Goal: Transaction & Acquisition: Book appointment/travel/reservation

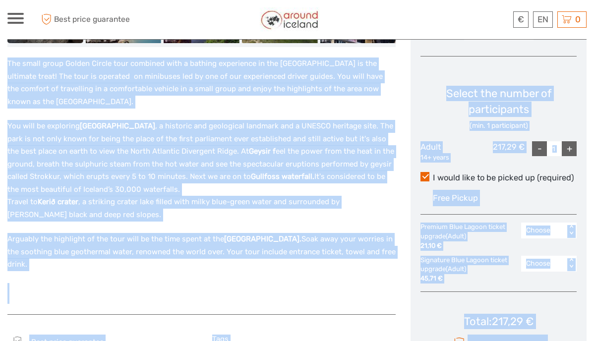
scroll to position [404, 0]
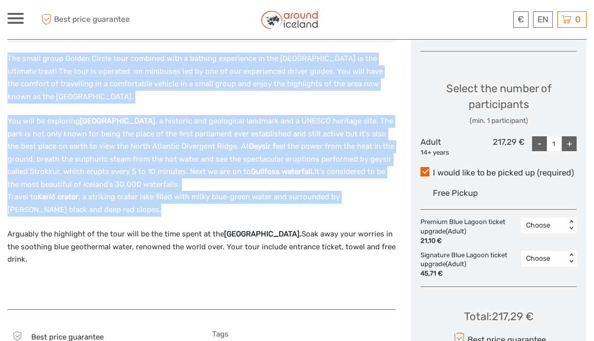
drag, startPoint x: 9, startPoint y: 140, endPoint x: 54, endPoint y: 251, distance: 120.2
click at [54, 251] on div "The small group Golden Circle tour combined with a bathing experience in the Bl…" at bounding box center [201, 176] width 388 height 246
copy div "The small group Golden Circle tour combined with a bathing experience in the Bl…"
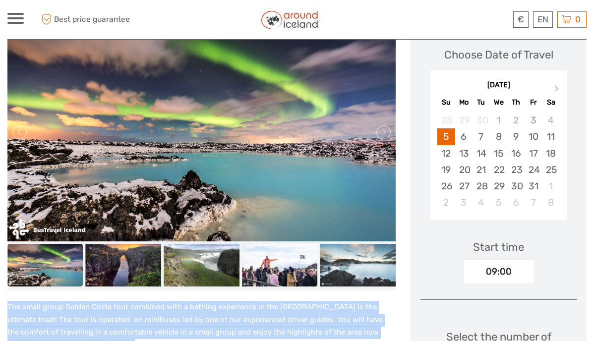
scroll to position [107, 0]
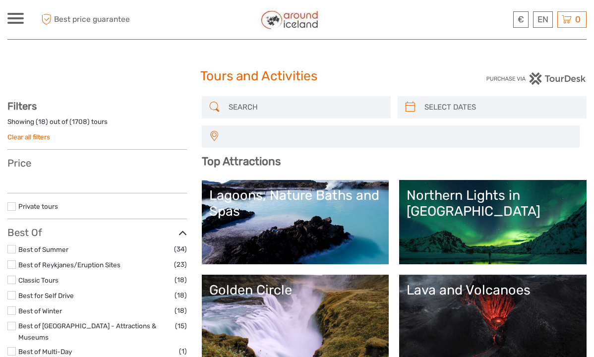
select select
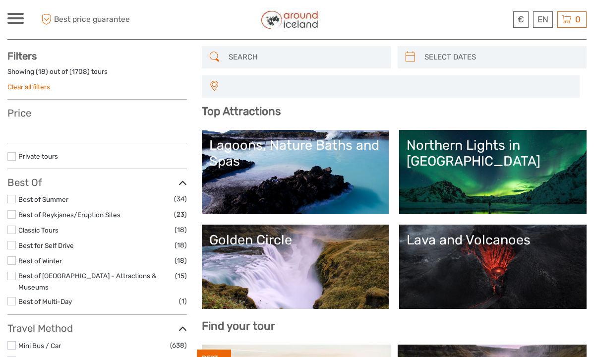
select select
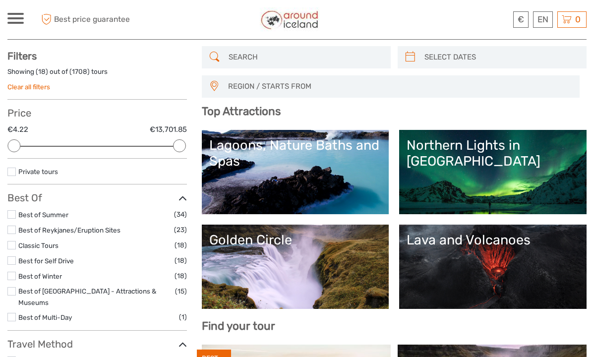
scroll to position [0, 0]
click at [276, 55] on input "search" at bounding box center [305, 57] width 161 height 17
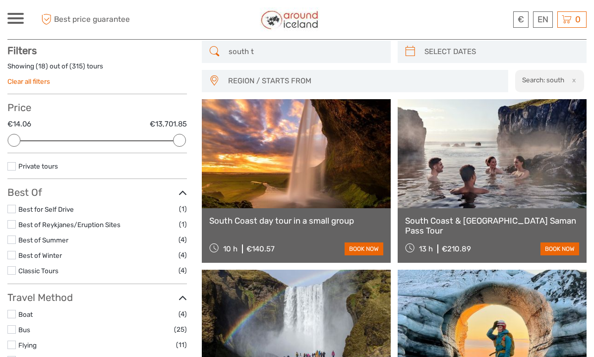
scroll to position [56, 0]
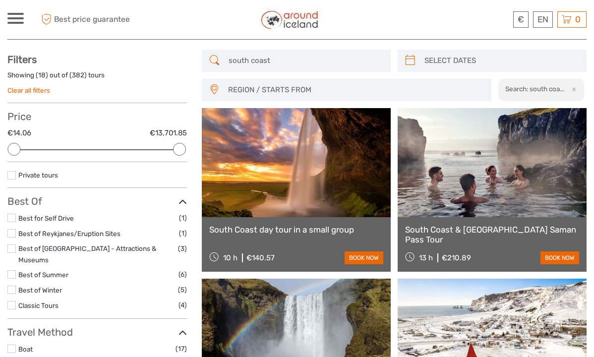
scroll to position [45, 0]
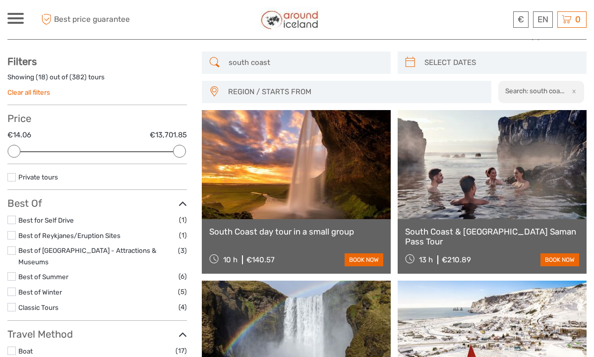
type input "south coast"
click at [274, 210] on link at bounding box center [296, 164] width 189 height 109
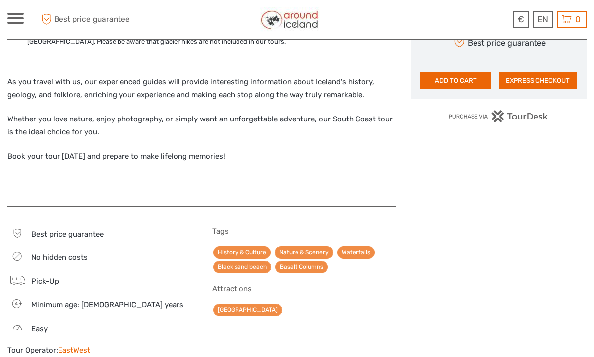
scroll to position [680, 0]
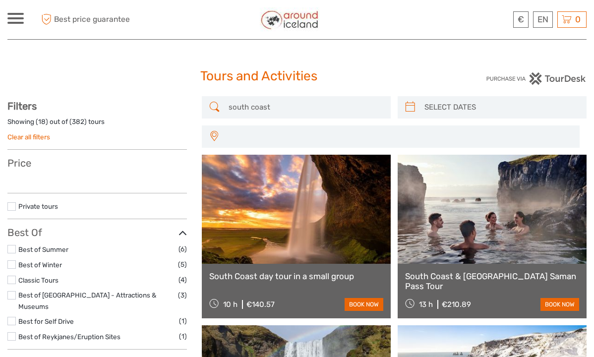
select select
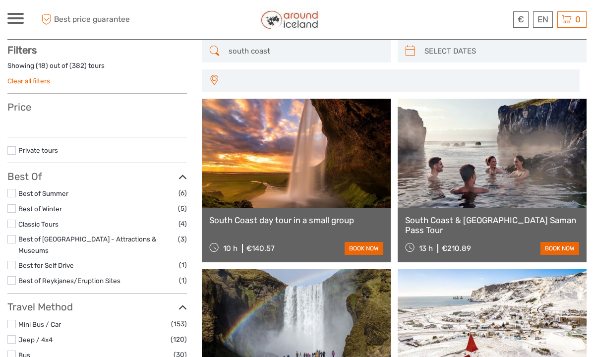
select select
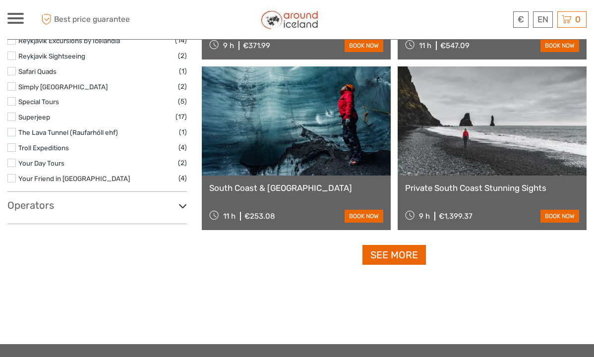
scroll to position [1462, 0]
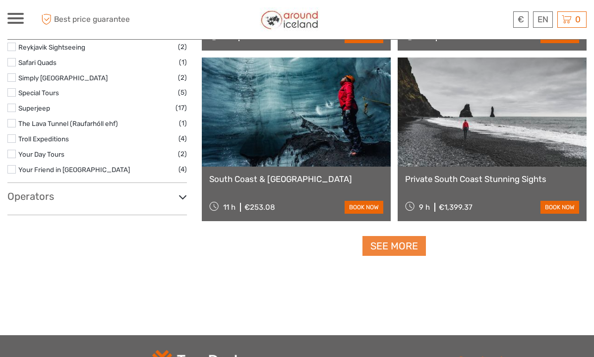
click at [411, 247] on link "See more" at bounding box center [393, 246] width 63 height 20
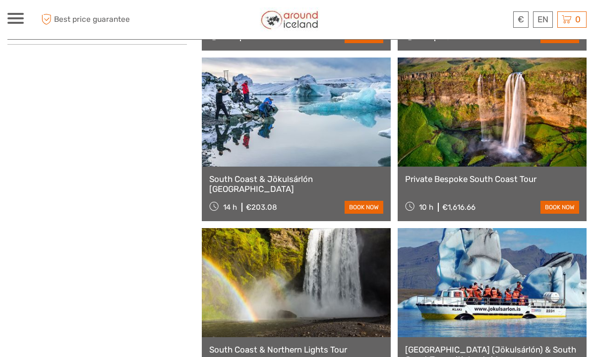
scroll to position [1618, 0]
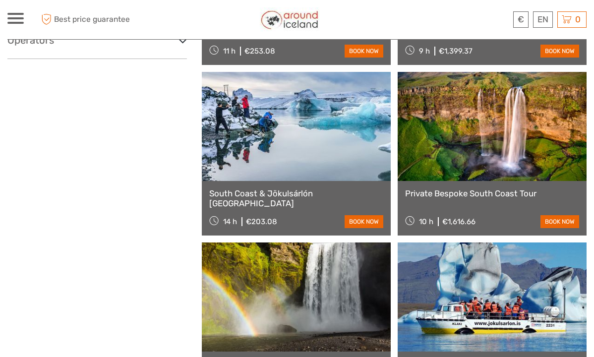
click at [259, 165] on link at bounding box center [296, 126] width 189 height 109
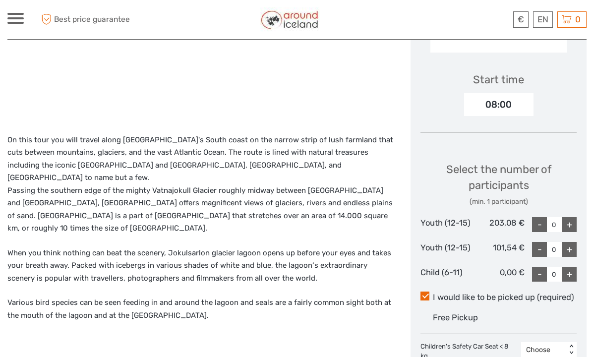
scroll to position [336, 0]
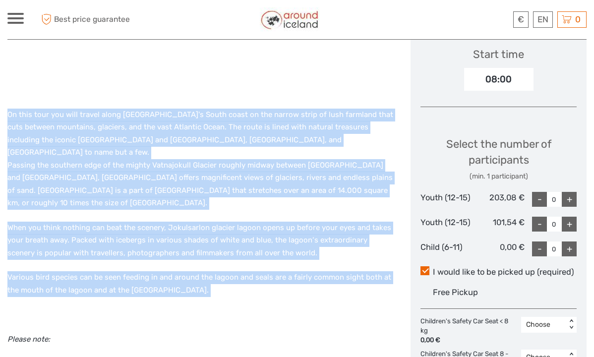
drag, startPoint x: 8, startPoint y: 115, endPoint x: 205, endPoint y: 283, distance: 258.8
copy div "Lo ipsu dolo sit amet consec adipi Elitsed'd Eiusm tempo in utl etdolo magna al…"
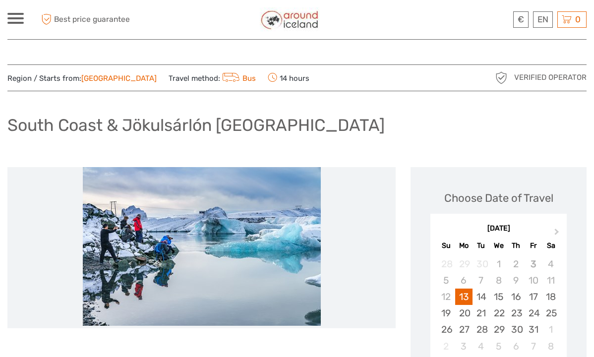
scroll to position [0, 0]
click at [216, 230] on img at bounding box center [202, 246] width 238 height 159
click at [395, 244] on li at bounding box center [201, 246] width 388 height 159
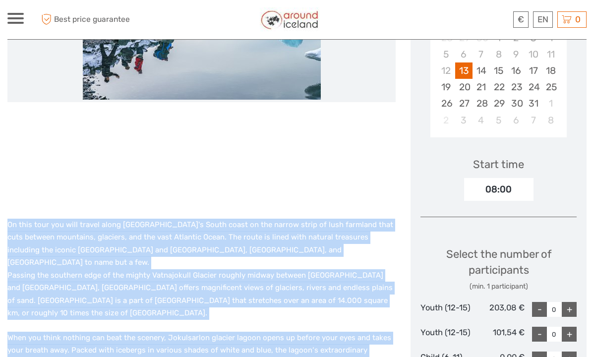
scroll to position [233, 0]
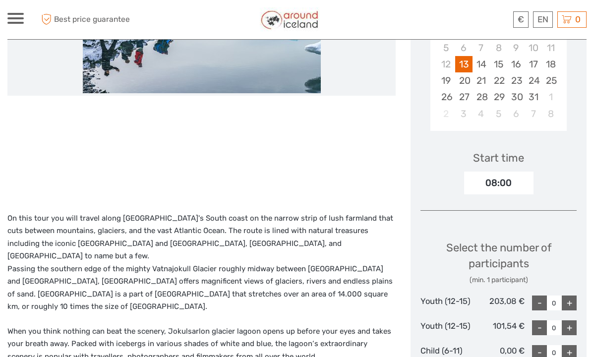
click at [227, 173] on div at bounding box center [201, 69] width 388 height 268
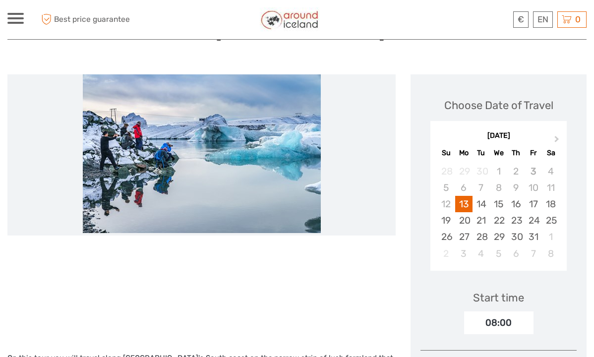
scroll to position [79, 0]
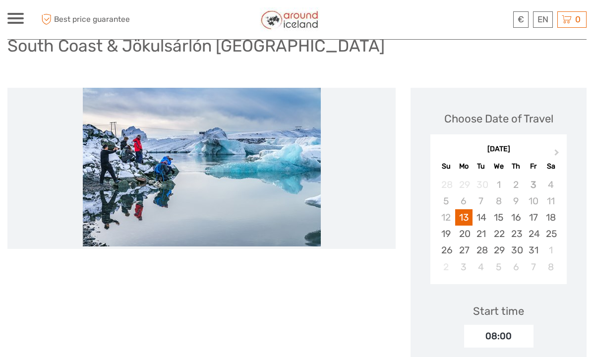
click at [338, 173] on li at bounding box center [201, 167] width 388 height 159
click at [262, 171] on img at bounding box center [202, 167] width 238 height 159
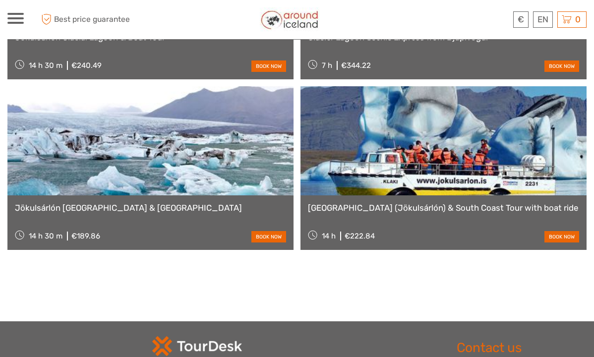
scroll to position [1114, 0]
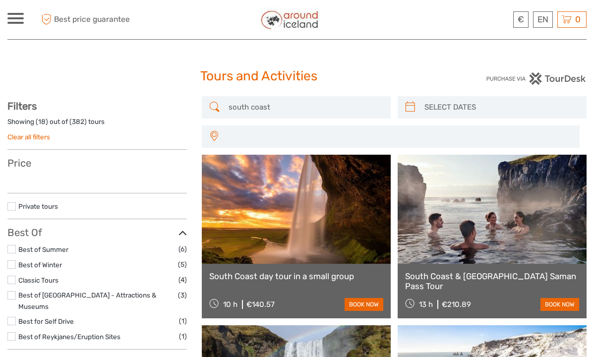
select select
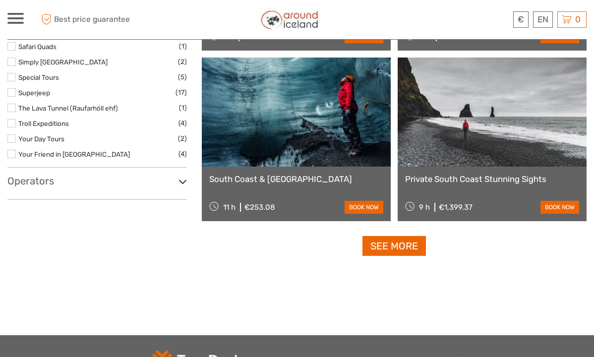
select select
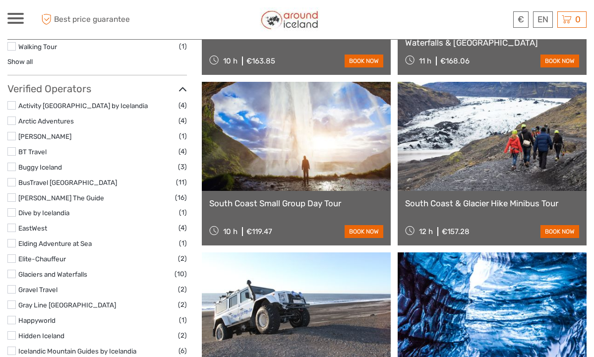
scroll to position [1093, 0]
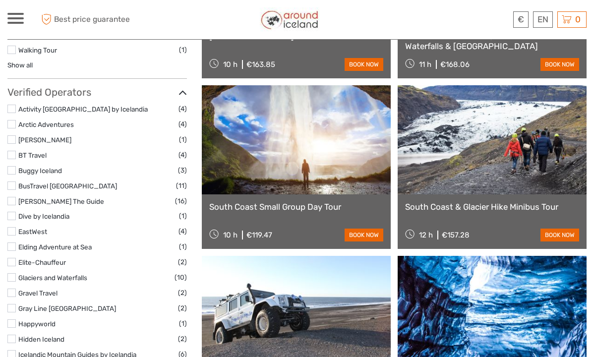
click at [355, 156] on link at bounding box center [296, 139] width 189 height 109
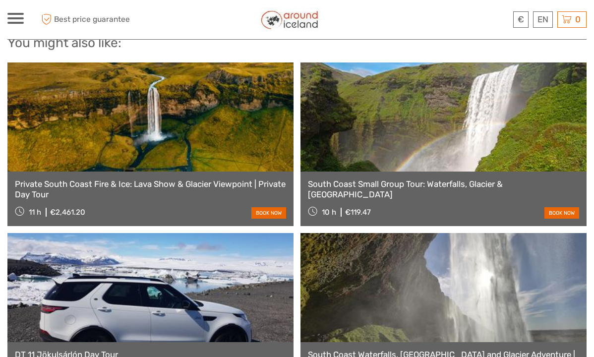
scroll to position [1786, 0]
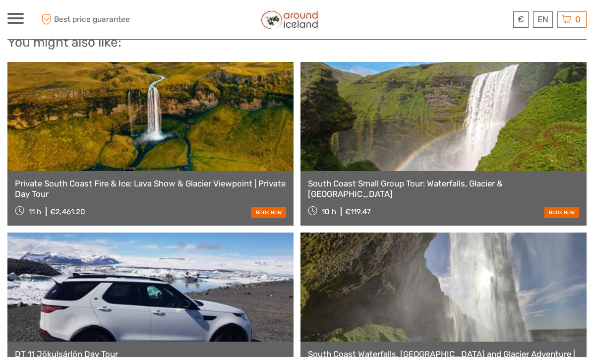
click at [403, 161] on link at bounding box center [443, 116] width 286 height 109
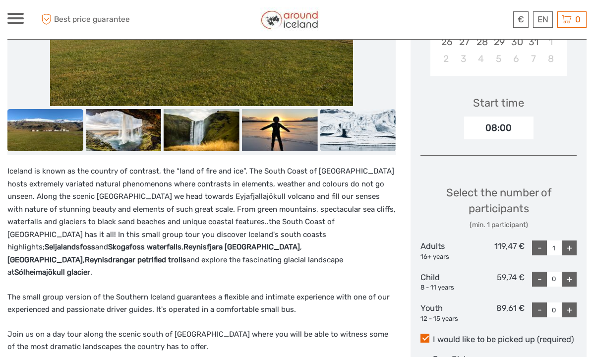
scroll to position [286, 0]
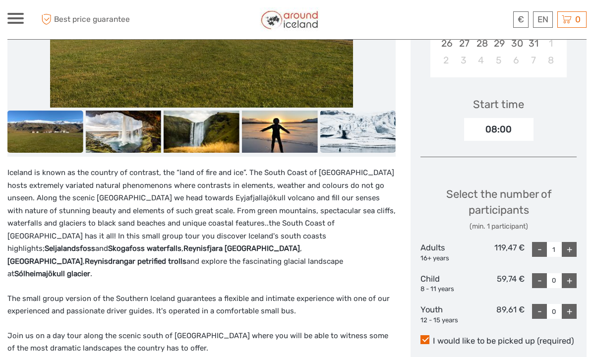
click at [332, 120] on img at bounding box center [358, 132] width 76 height 43
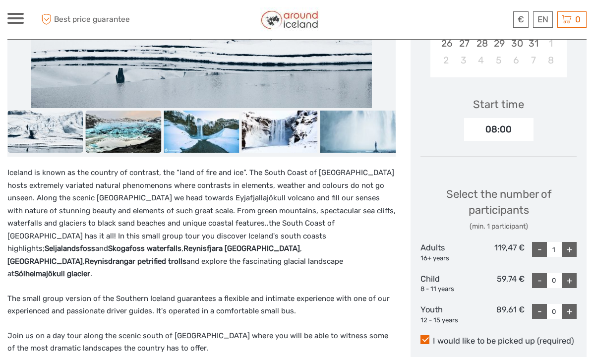
click at [122, 133] on img at bounding box center [124, 132] width 76 height 43
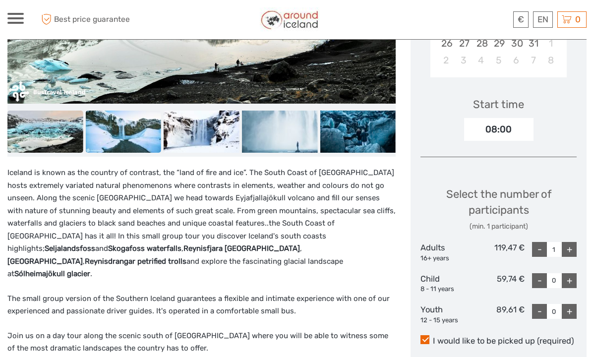
click at [132, 138] on img at bounding box center [124, 132] width 76 height 43
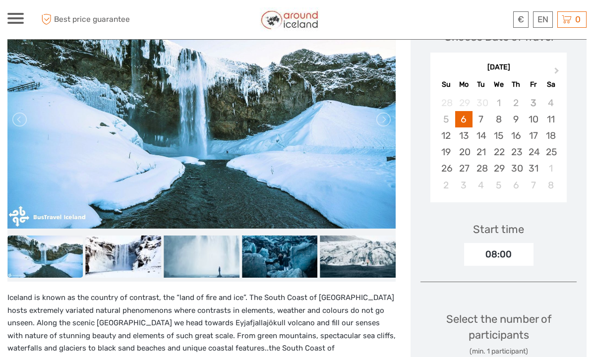
scroll to position [158, 0]
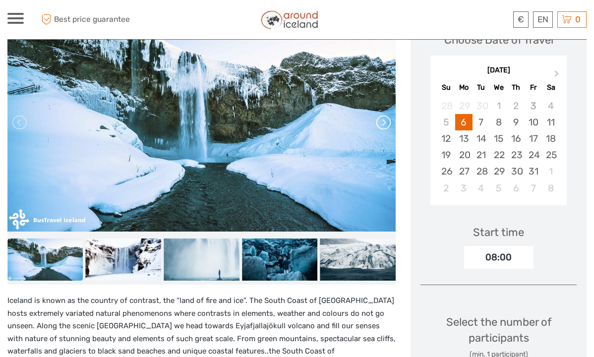
click at [384, 123] on link at bounding box center [383, 123] width 16 height 16
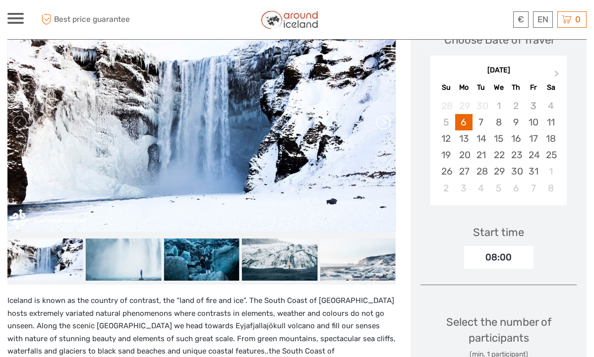
click at [384, 123] on link at bounding box center [383, 123] width 16 height 16
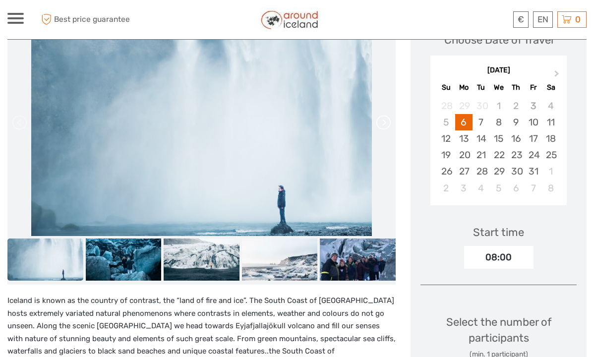
click at [384, 123] on link at bounding box center [383, 123] width 16 height 16
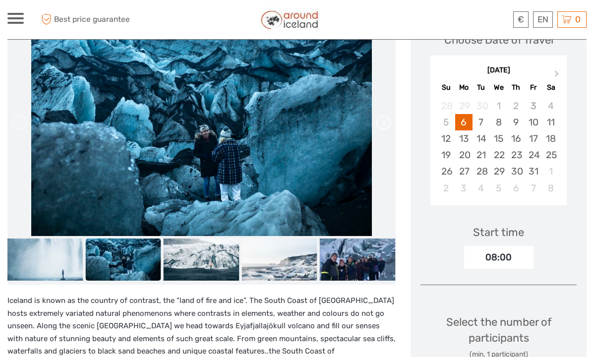
click at [384, 123] on link at bounding box center [383, 123] width 16 height 16
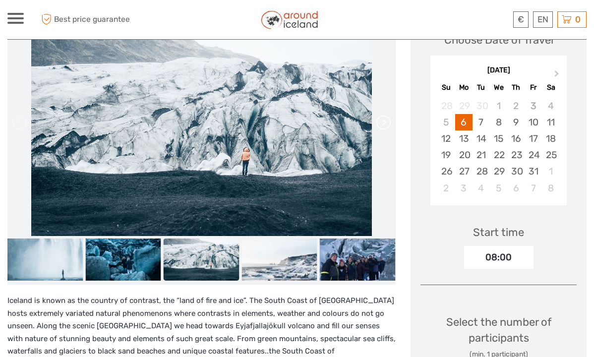
click at [384, 123] on link at bounding box center [383, 123] width 16 height 16
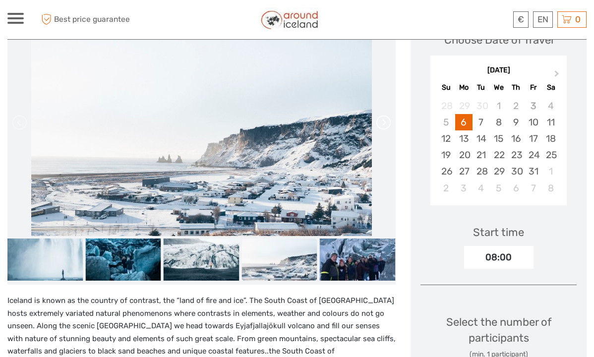
click at [384, 123] on link at bounding box center [383, 123] width 16 height 16
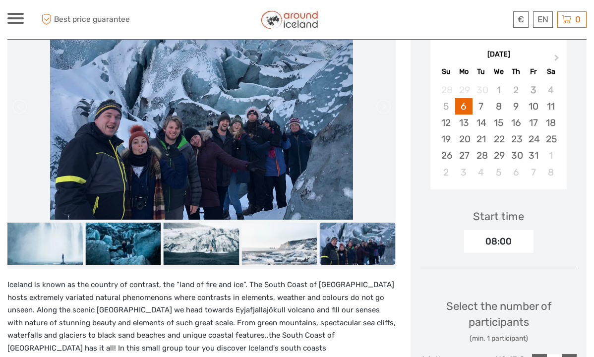
scroll to position [175, 0]
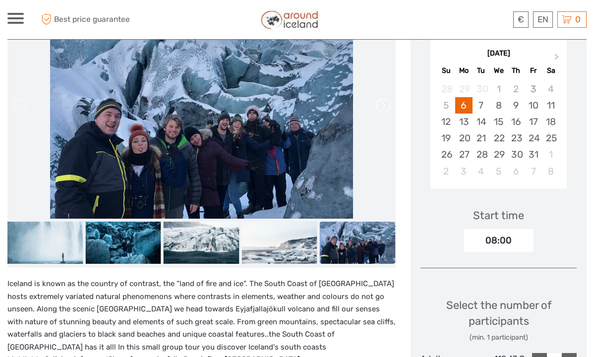
click at [386, 105] on link at bounding box center [383, 106] width 16 height 16
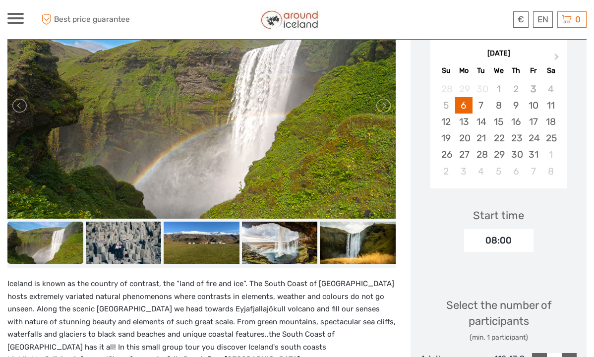
click at [387, 105] on link at bounding box center [383, 106] width 16 height 16
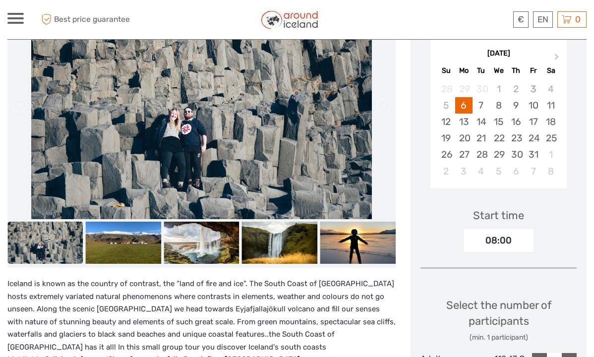
click at [387, 105] on link at bounding box center [383, 106] width 16 height 16
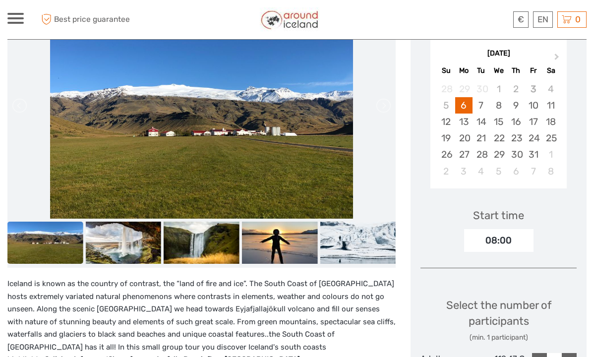
click at [387, 105] on link at bounding box center [383, 106] width 16 height 16
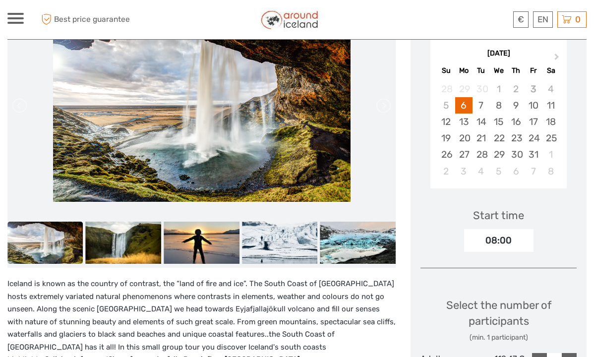
click at [387, 105] on link at bounding box center [383, 106] width 16 height 16
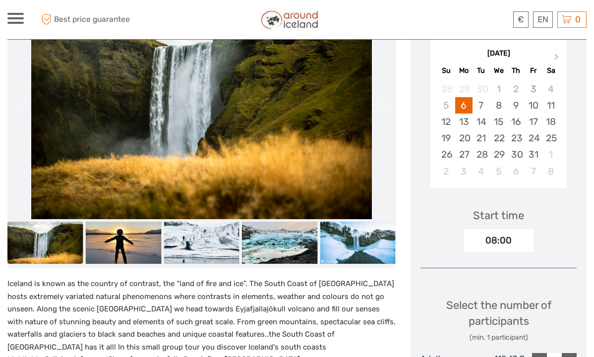
click at [387, 105] on link at bounding box center [383, 106] width 16 height 16
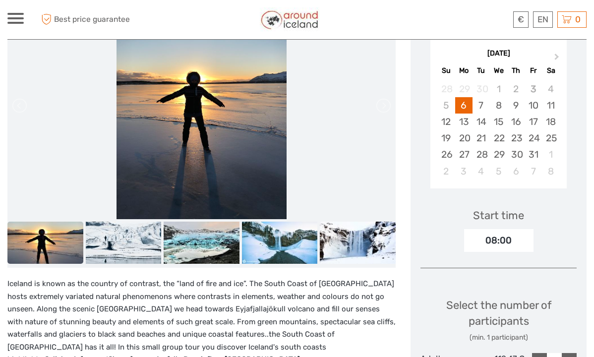
click at [387, 105] on link at bounding box center [383, 106] width 16 height 16
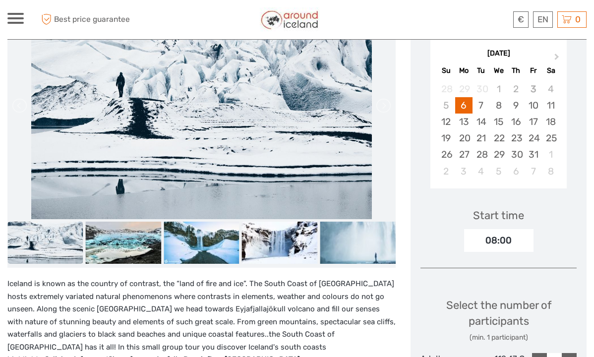
click at [387, 105] on link at bounding box center [383, 106] width 16 height 16
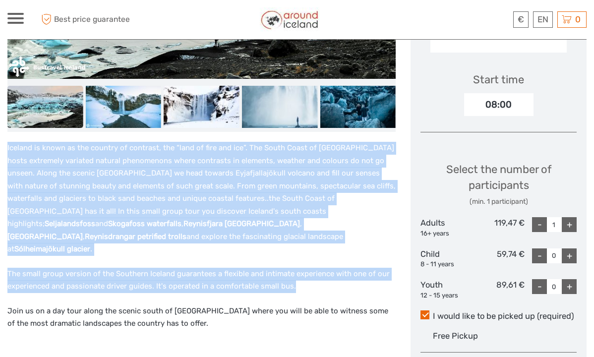
scroll to position [316, 0]
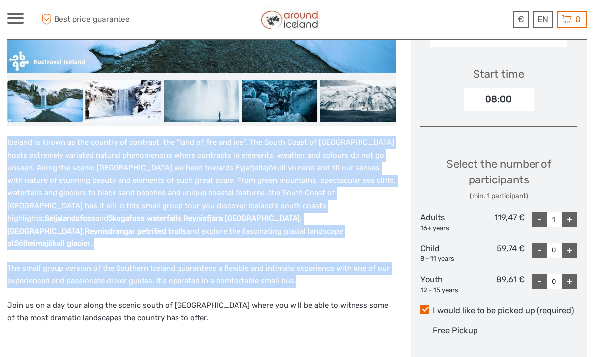
drag, startPoint x: 7, startPoint y: 183, endPoint x: 174, endPoint y: 310, distance: 209.8
click at [174, 310] on div "Iceland is known as the country of contrast, the “land of fire and ice”. The So…" at bounding box center [201, 246] width 388 height 221
copy div "Iceland is known as the country of contrast, the “land of fire and ice”. The So…"
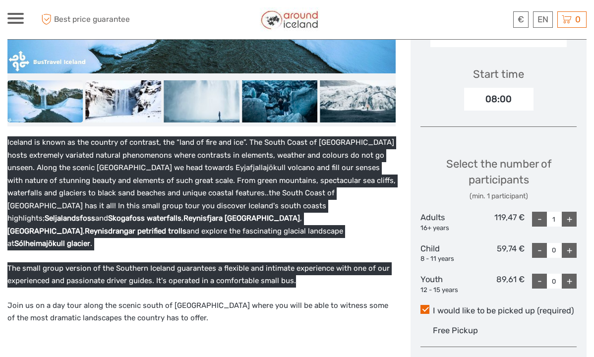
drag, startPoint x: 123, startPoint y: 332, endPoint x: 390, endPoint y: 201, distance: 296.7
click at [390, 201] on p "Iceland is known as the country of contrast, the “land of fire and ice”. The So…" at bounding box center [201, 193] width 388 height 114
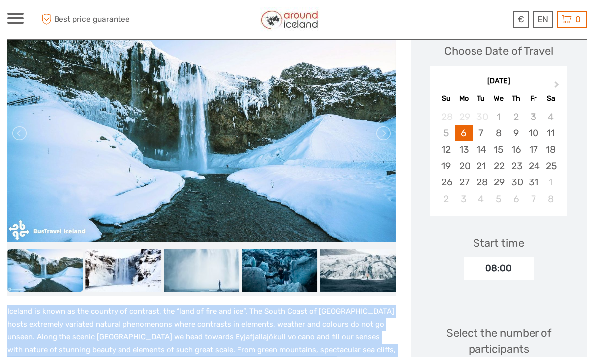
scroll to position [139, 0]
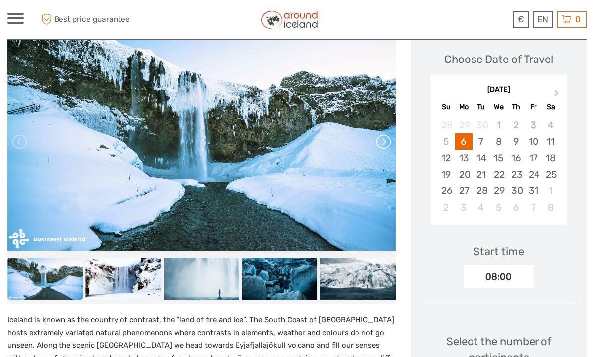
click at [384, 137] on link at bounding box center [383, 142] width 16 height 16
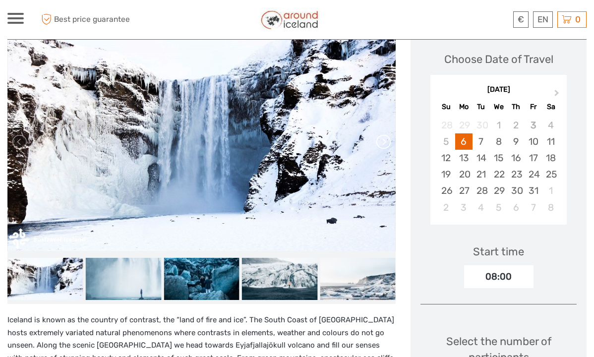
click at [384, 137] on link at bounding box center [383, 142] width 16 height 16
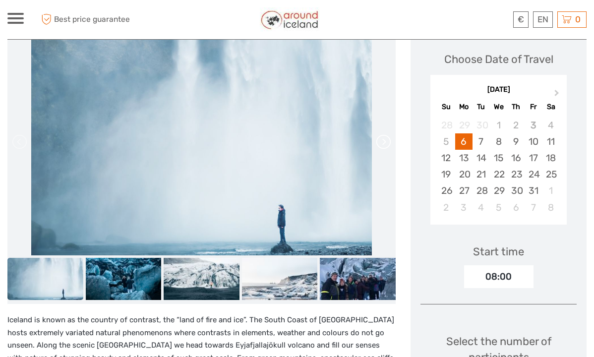
click at [384, 137] on link at bounding box center [383, 142] width 16 height 16
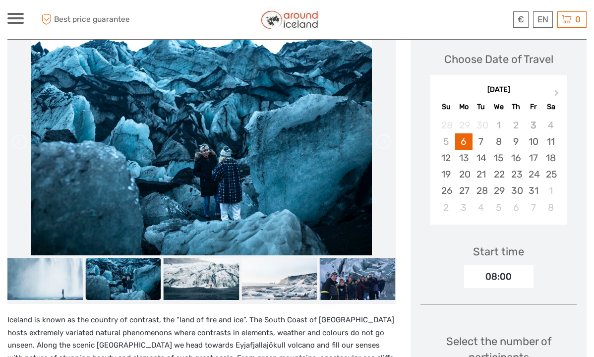
scroll to position [141, 0]
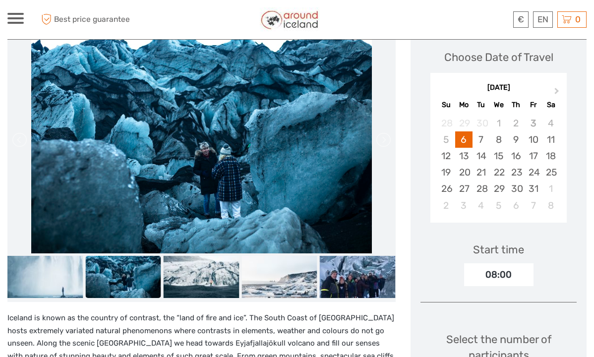
click at [393, 121] on li at bounding box center [201, 139] width 388 height 227
click at [375, 120] on li at bounding box center [202, 139] width 388 height 227
click at [387, 142] on link at bounding box center [383, 140] width 16 height 16
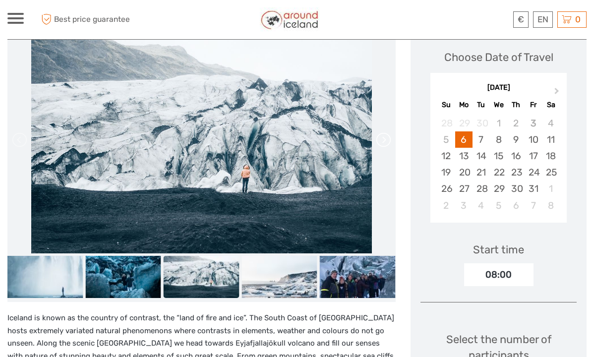
click at [387, 142] on link at bounding box center [383, 140] width 16 height 16
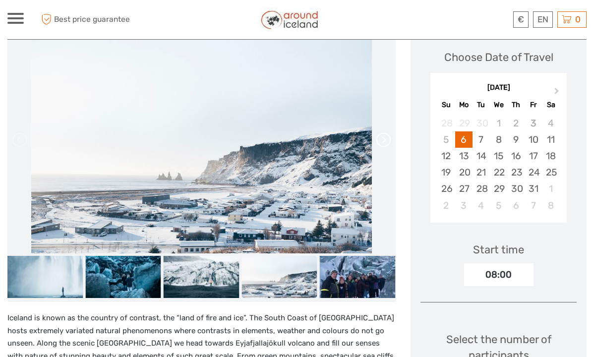
click at [387, 140] on link at bounding box center [383, 140] width 16 height 16
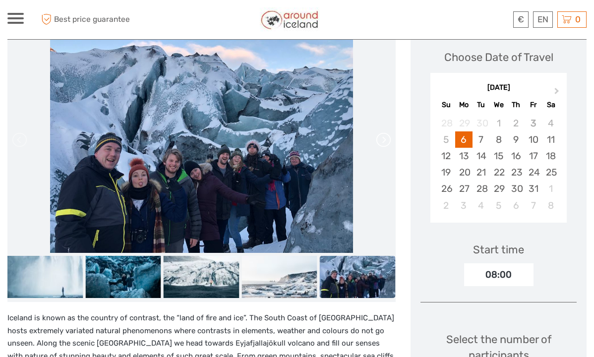
click at [387, 140] on link at bounding box center [383, 140] width 16 height 16
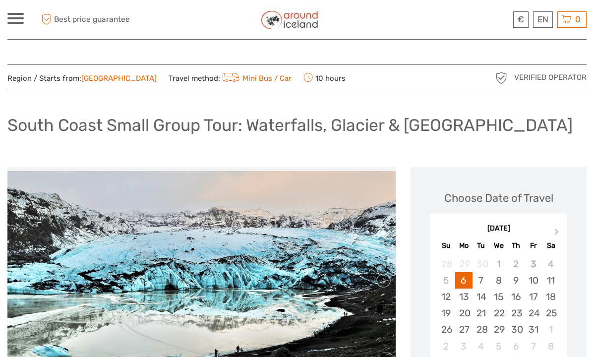
scroll to position [0, 0]
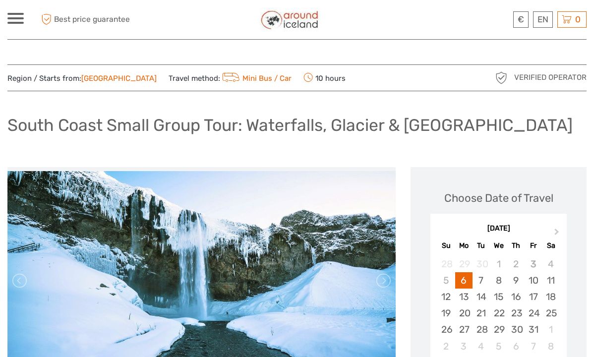
click at [14, 19] on div at bounding box center [15, 18] width 16 height 11
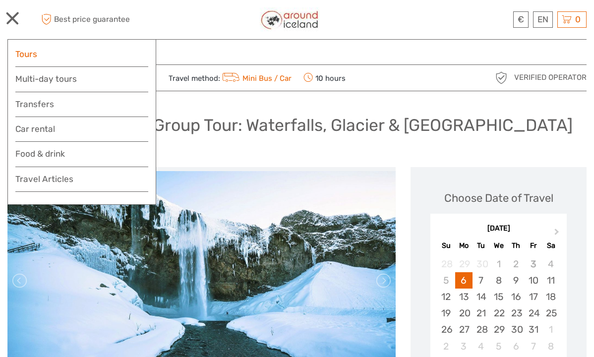
click at [28, 58] on link "Tours" at bounding box center [81, 54] width 133 height 14
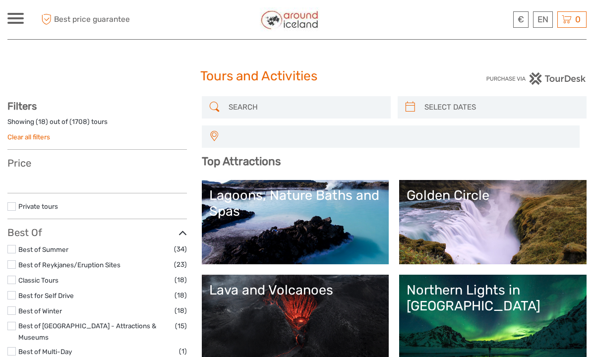
select select
click at [231, 102] on input "search" at bounding box center [305, 107] width 161 height 17
select select
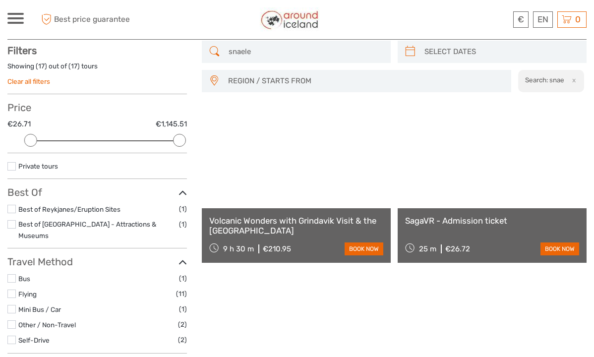
scroll to position [56, 0]
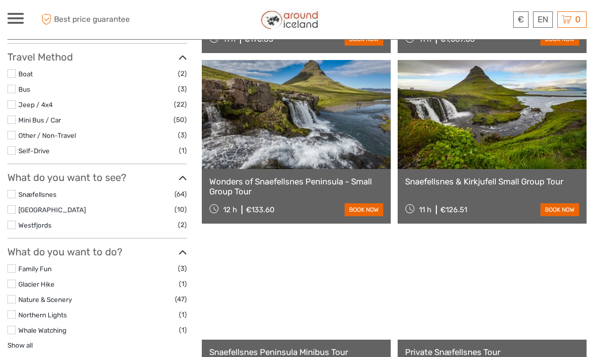
scroll to position [269, 0]
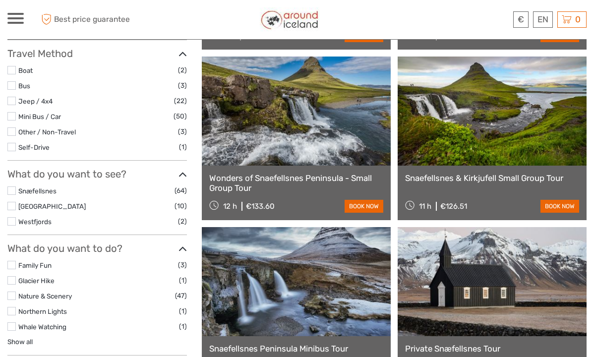
type input "snaefellsness"
click at [468, 152] on link at bounding box center [492, 111] width 189 height 109
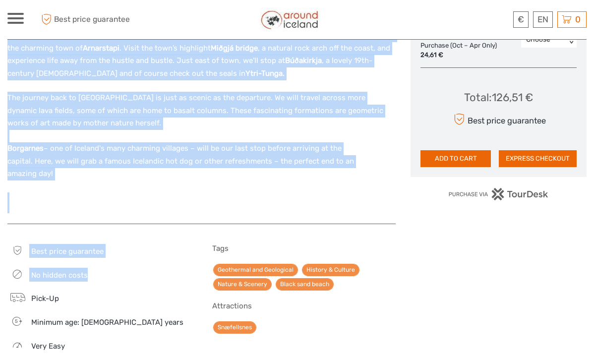
scroll to position [676, 0]
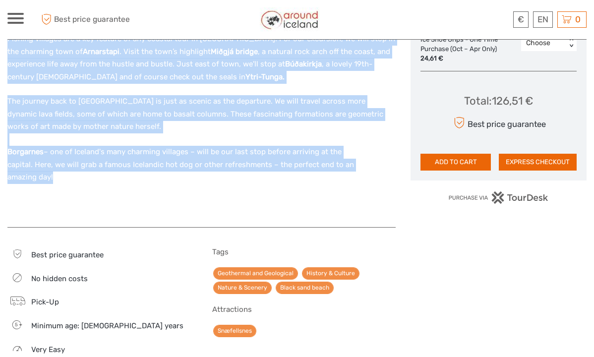
drag, startPoint x: 7, startPoint y: 120, endPoint x: 89, endPoint y: 165, distance: 93.4
click at [89, 165] on body "€ ISK € $ £ EN English Español Deutsch Tours Multi-day tours Transfers Car rent…" at bounding box center [297, 350] width 594 height 2052
copy div "This action-packed full-day adventure begins in Reykjavík. Loaded on one of the…"
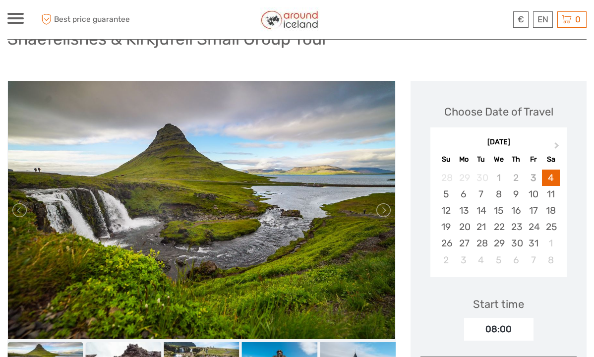
scroll to position [85, 0]
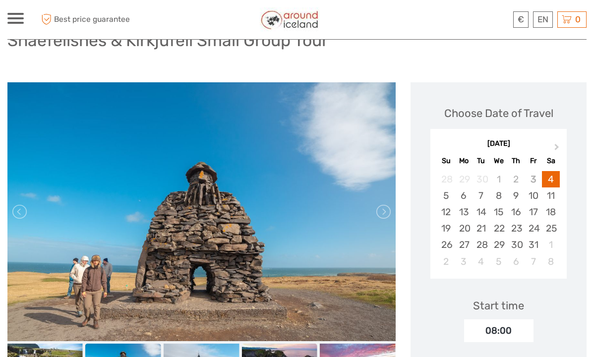
click at [390, 254] on img at bounding box center [201, 211] width 388 height 259
click at [386, 212] on link at bounding box center [383, 212] width 16 height 16
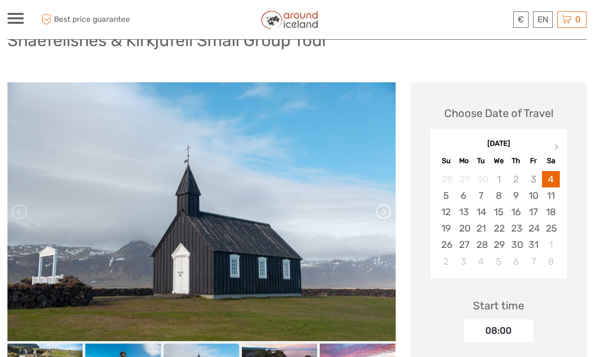
click at [386, 212] on link at bounding box center [383, 212] width 16 height 16
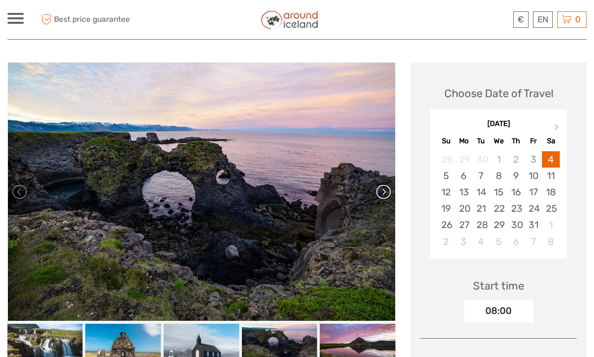
scroll to position [110, 0]
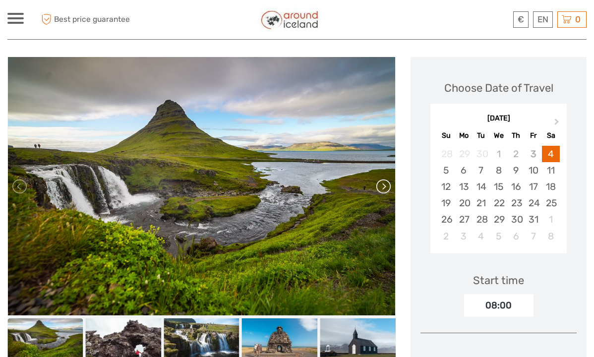
click at [386, 186] on link at bounding box center [383, 187] width 16 height 16
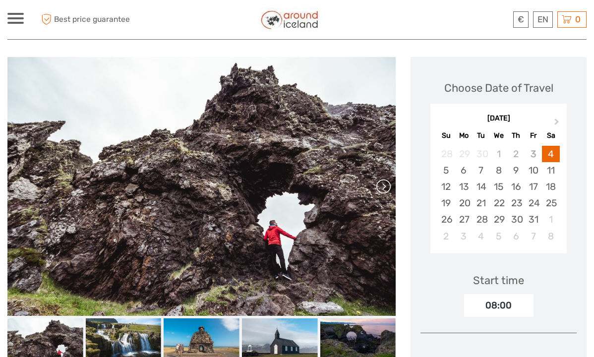
click at [386, 186] on link at bounding box center [383, 187] width 16 height 16
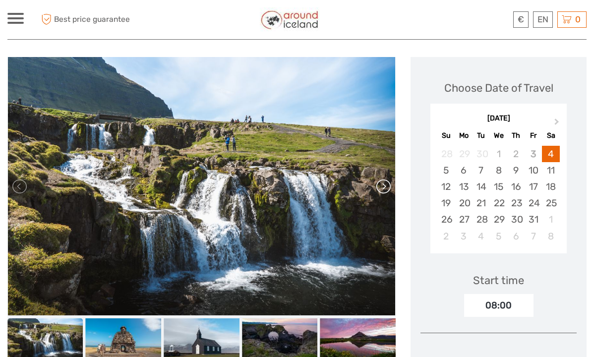
click at [386, 186] on link at bounding box center [383, 187] width 16 height 16
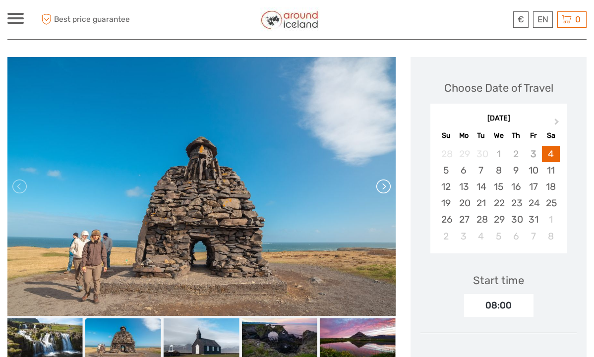
click at [386, 186] on link at bounding box center [383, 187] width 16 height 16
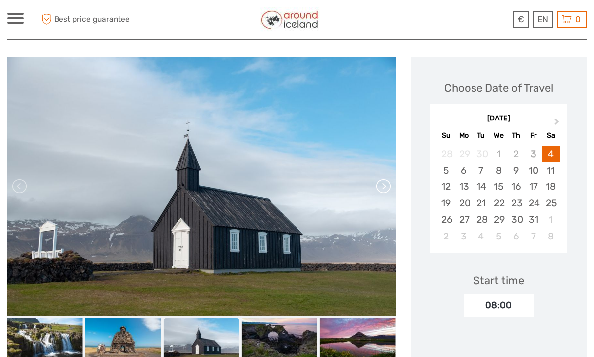
click at [386, 186] on link at bounding box center [383, 187] width 16 height 16
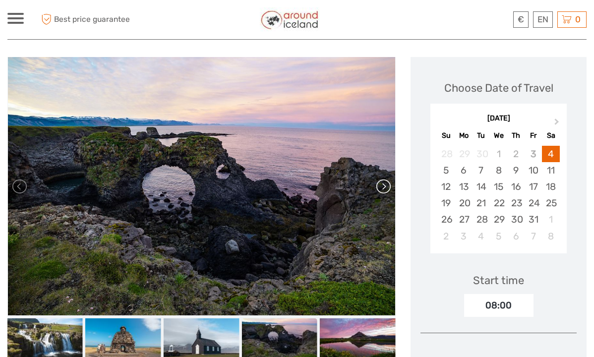
click at [386, 186] on link at bounding box center [383, 187] width 16 height 16
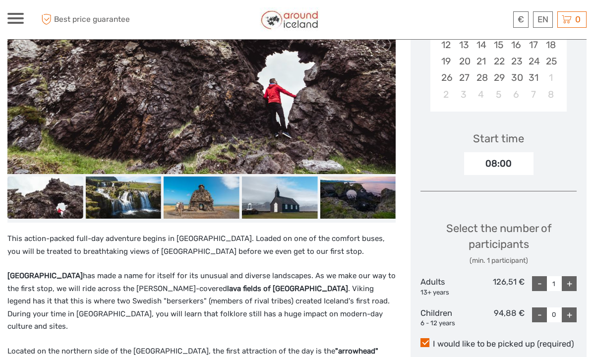
scroll to position [250, 0]
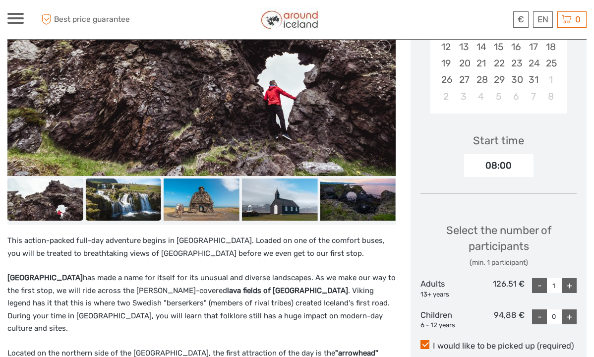
click at [133, 205] on img at bounding box center [124, 200] width 76 height 43
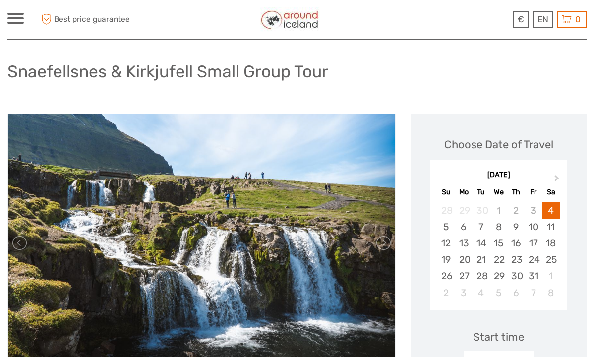
scroll to position [52, 0]
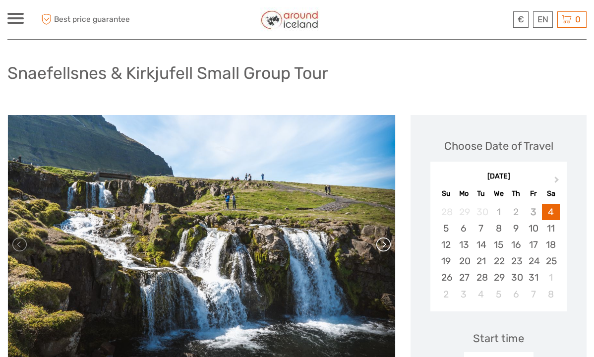
click at [384, 242] on link at bounding box center [383, 245] width 16 height 16
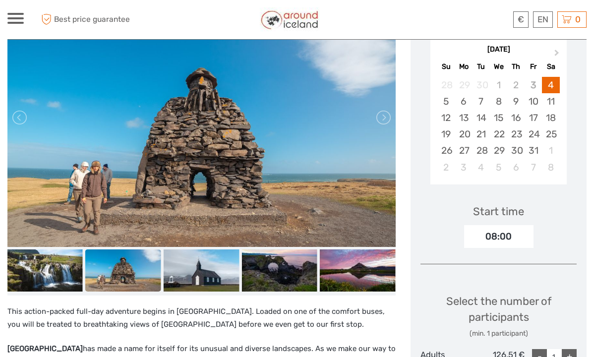
scroll to position [180, 0]
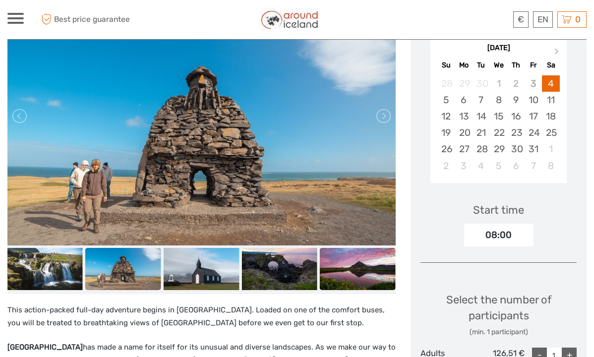
click at [341, 269] on img at bounding box center [358, 269] width 76 height 43
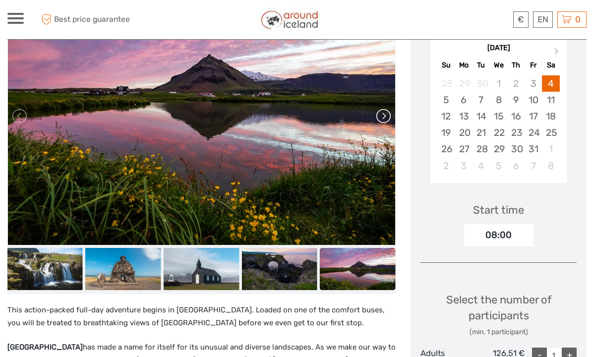
click at [386, 118] on link at bounding box center [383, 116] width 16 height 16
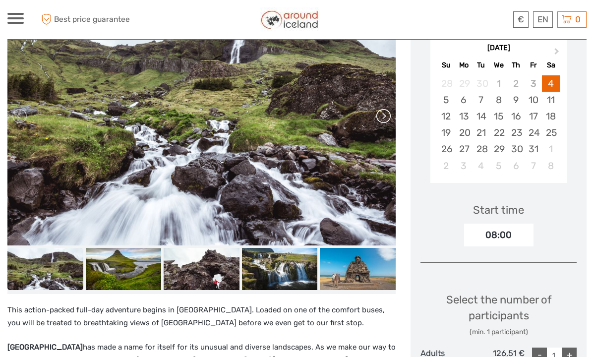
click at [386, 118] on link at bounding box center [383, 116] width 16 height 16
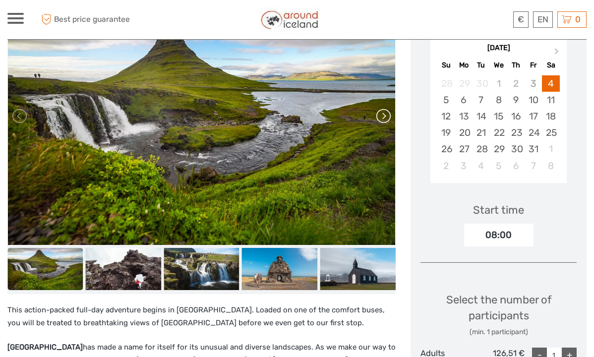
click at [386, 118] on link at bounding box center [383, 116] width 16 height 16
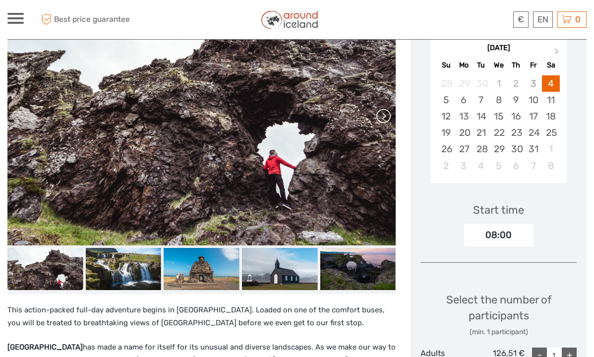
click at [386, 118] on link at bounding box center [383, 116] width 16 height 16
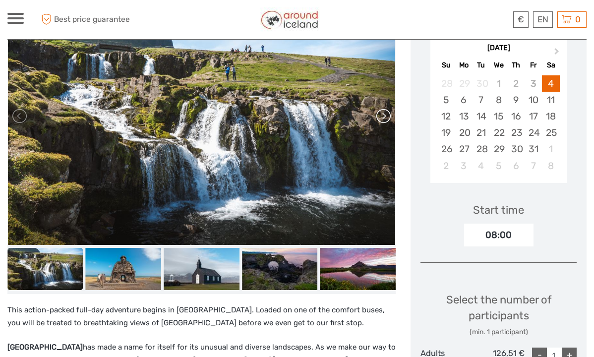
click at [386, 118] on link at bounding box center [383, 116] width 16 height 16
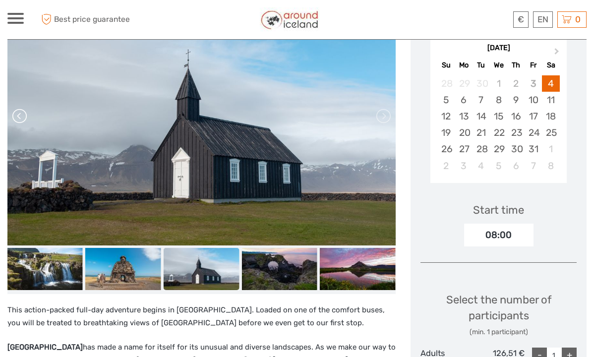
click at [19, 117] on link at bounding box center [20, 116] width 16 height 16
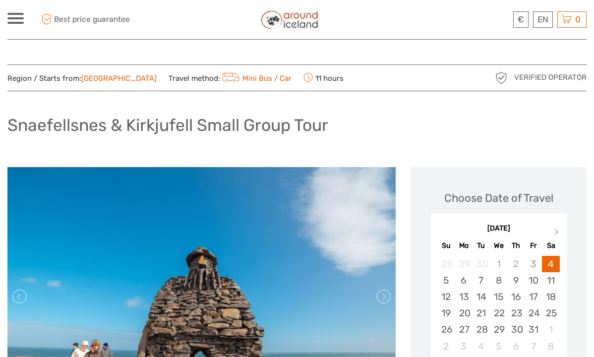
scroll to position [0, 0]
click at [12, 17] on span at bounding box center [15, 18] width 16 height 2
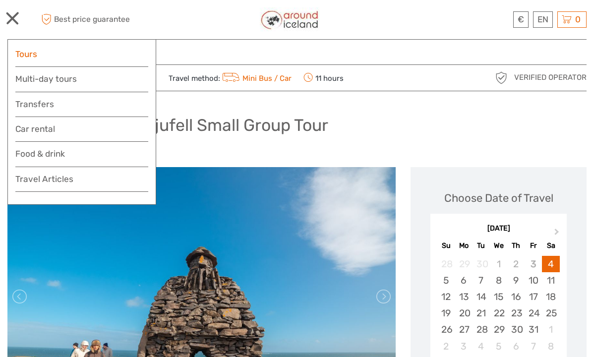
click at [23, 59] on link "Tours" at bounding box center [81, 54] width 133 height 14
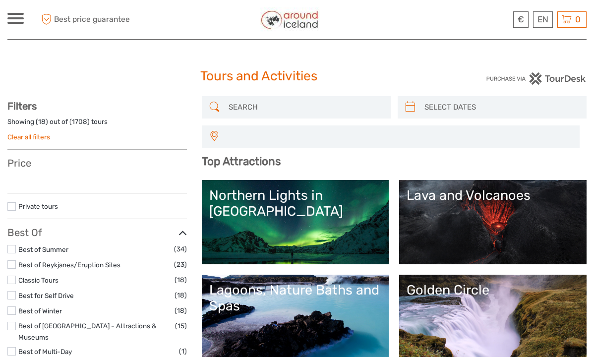
select select
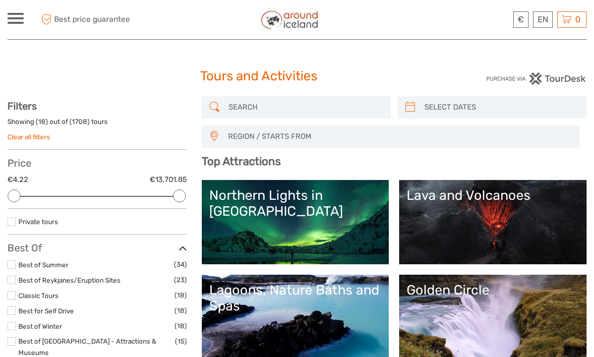
click at [261, 104] on input "search" at bounding box center [305, 107] width 161 height 17
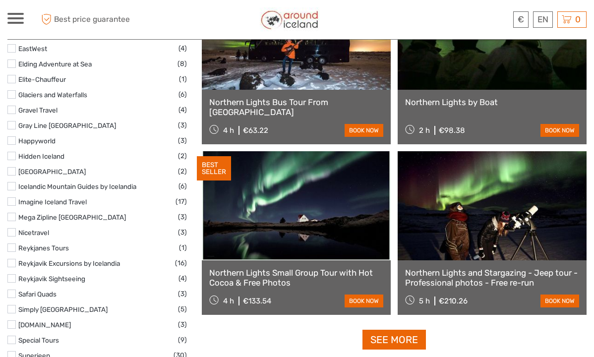
scroll to position [1370, 0]
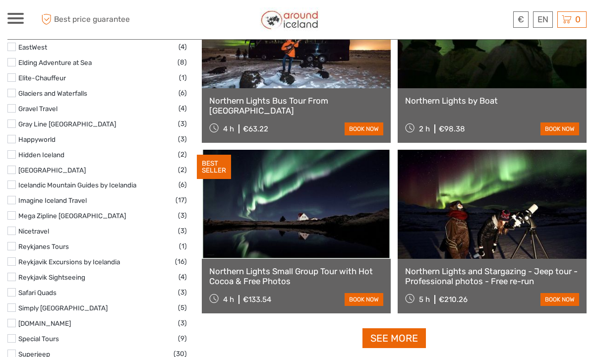
type input "Northern lights"
click at [347, 238] on link at bounding box center [296, 204] width 189 height 109
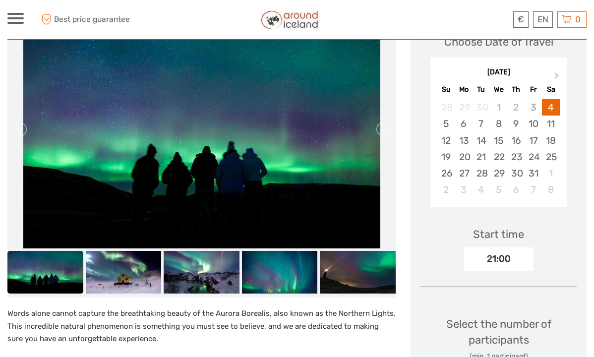
scroll to position [170, 0]
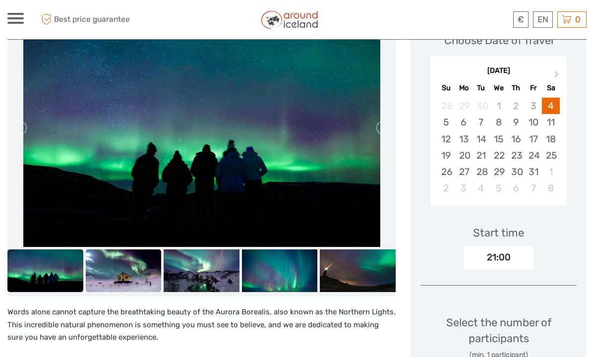
click at [119, 286] on img at bounding box center [124, 270] width 76 height 43
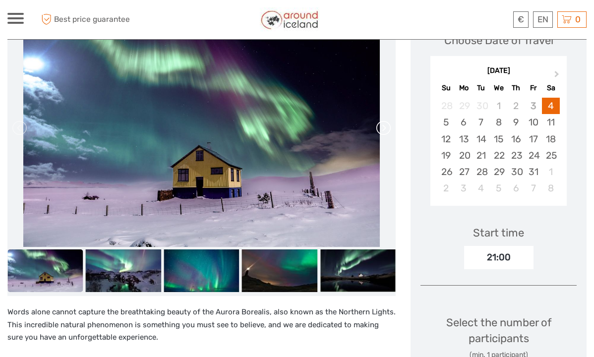
click at [380, 126] on link at bounding box center [383, 128] width 16 height 16
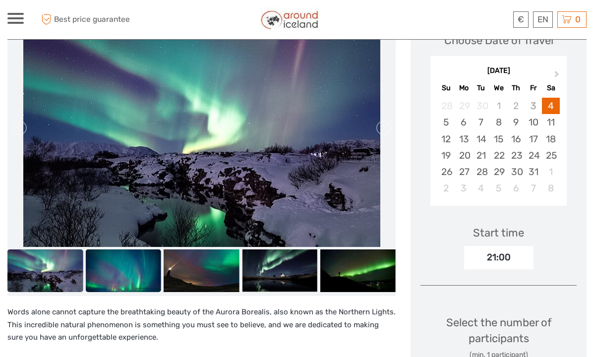
click at [111, 276] on img at bounding box center [124, 270] width 76 height 43
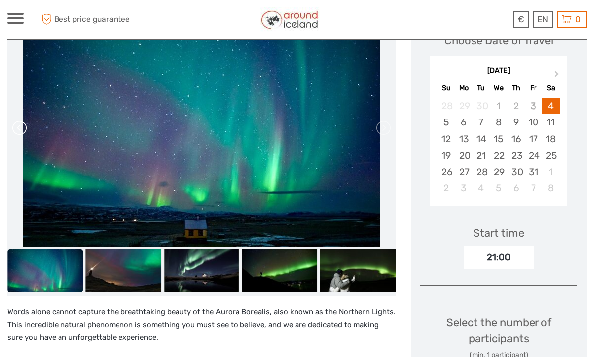
click at [27, 128] on link at bounding box center [20, 128] width 16 height 16
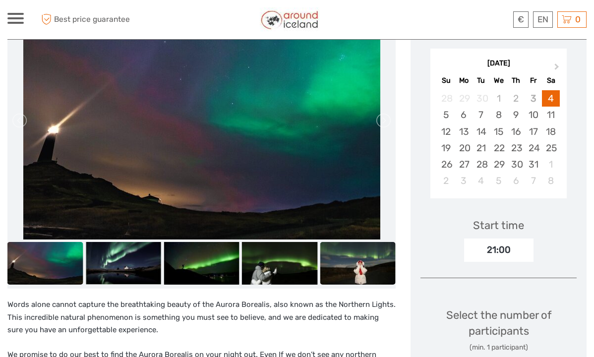
scroll to position [147, 0]
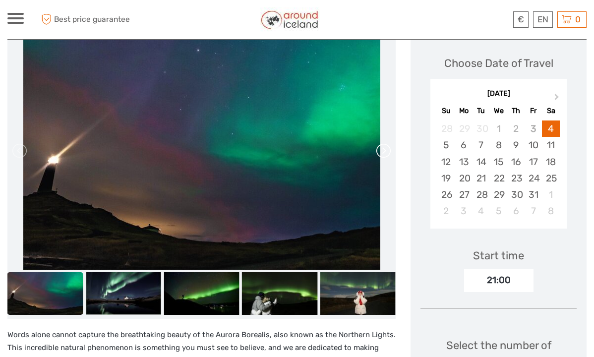
click at [384, 152] on link at bounding box center [383, 151] width 16 height 16
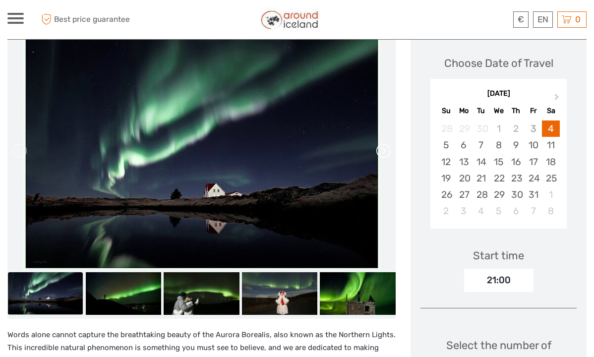
click at [384, 152] on link at bounding box center [383, 151] width 16 height 16
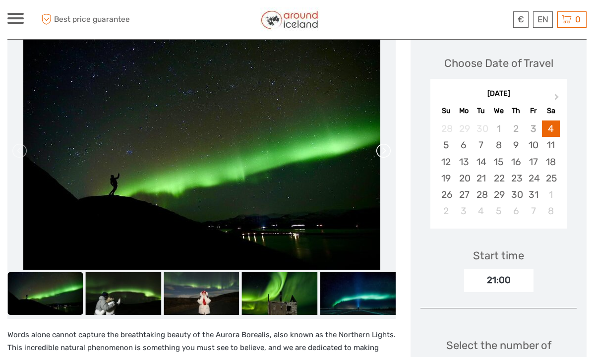
click at [384, 152] on link at bounding box center [383, 151] width 16 height 16
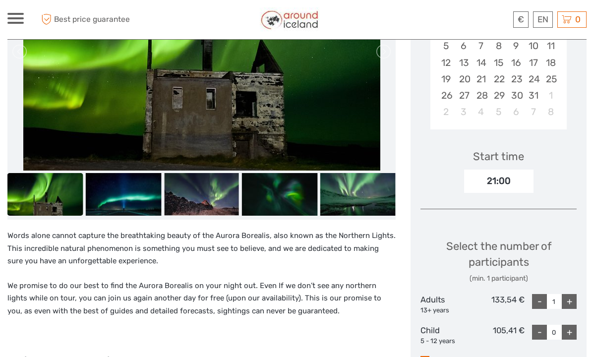
scroll to position [134, 0]
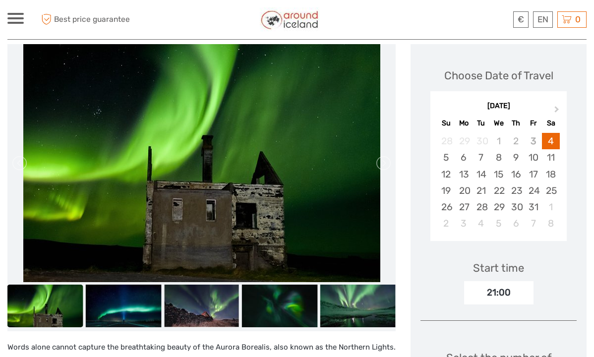
click at [16, 15] on div at bounding box center [15, 18] width 16 height 11
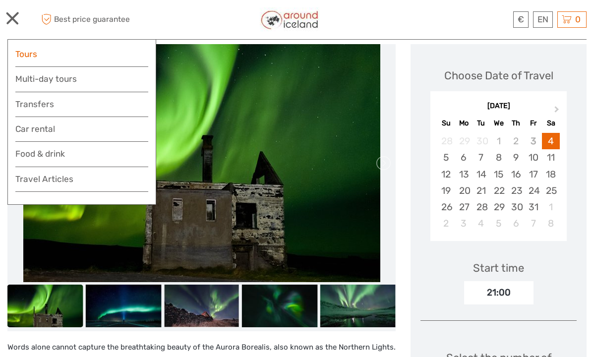
click at [41, 56] on link "Tours" at bounding box center [81, 54] width 133 height 14
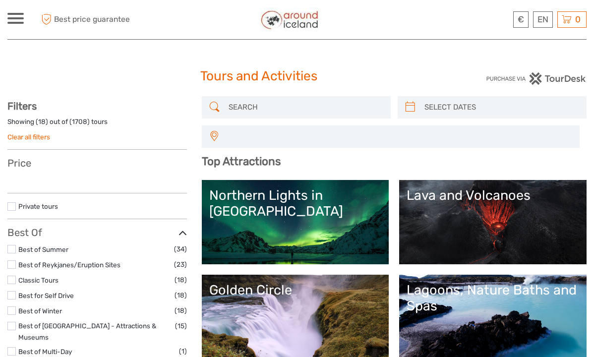
select select
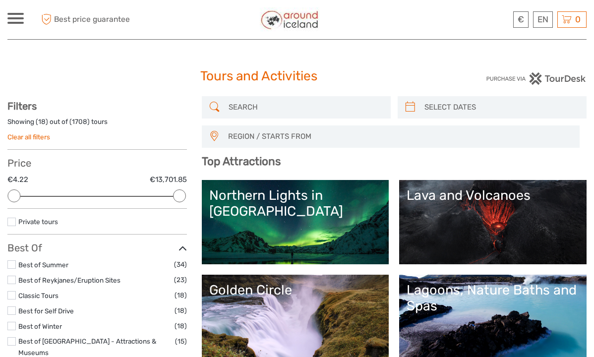
click at [245, 106] on input "search" at bounding box center [305, 107] width 161 height 17
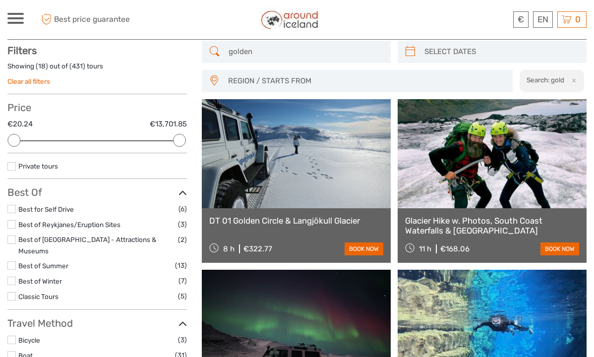
scroll to position [56, 0]
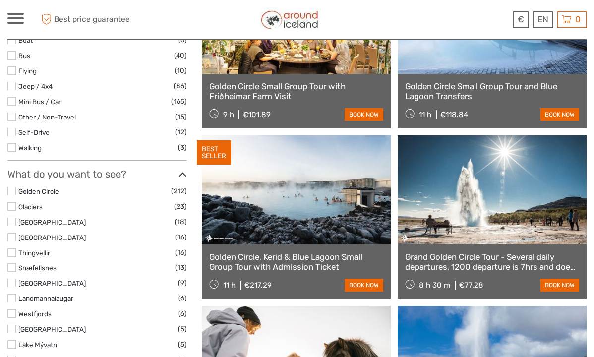
scroll to position [361, 0]
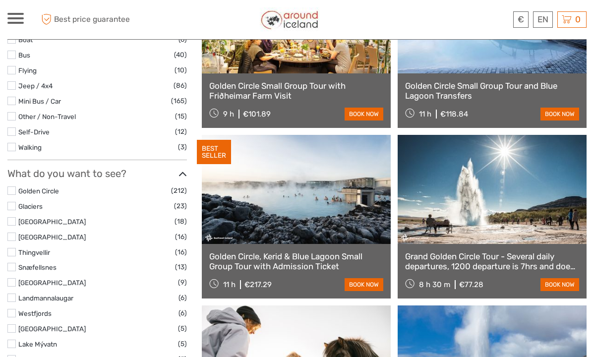
type input "golden circle"
click at [295, 258] on link "Golden Circle, Kerid & Blue Lagoon Small Group Tour with Admission Ticket" at bounding box center [296, 261] width 174 height 20
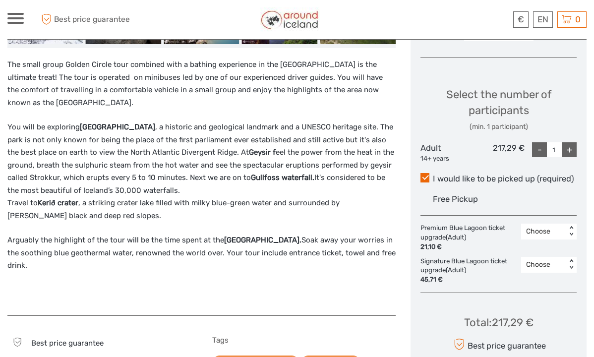
scroll to position [401, 0]
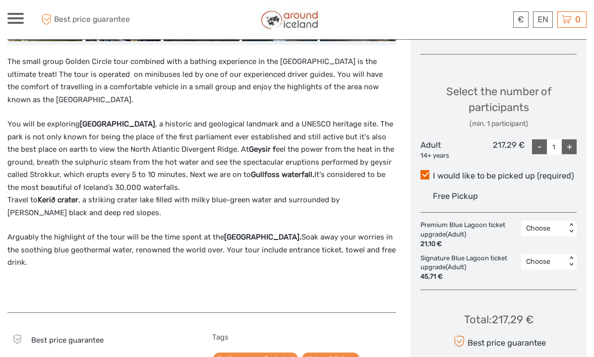
click at [15, 15] on div at bounding box center [15, 18] width 16 height 11
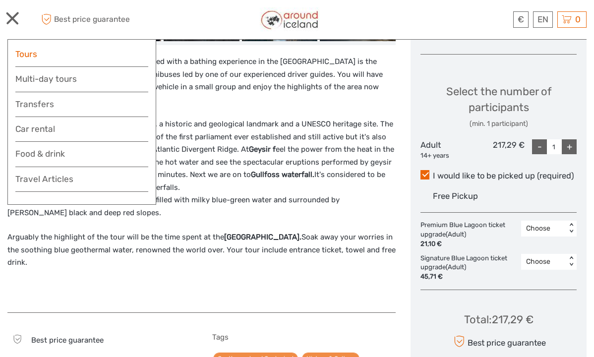
click at [43, 55] on link "Tours" at bounding box center [81, 54] width 133 height 14
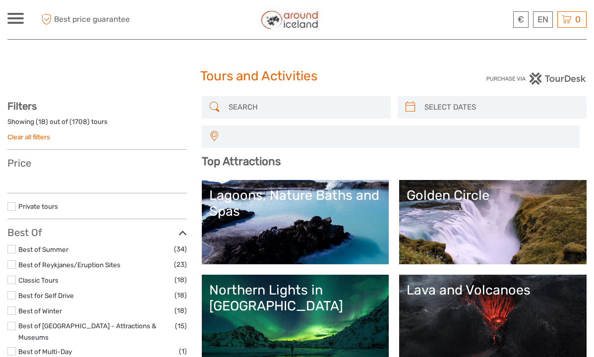
select select
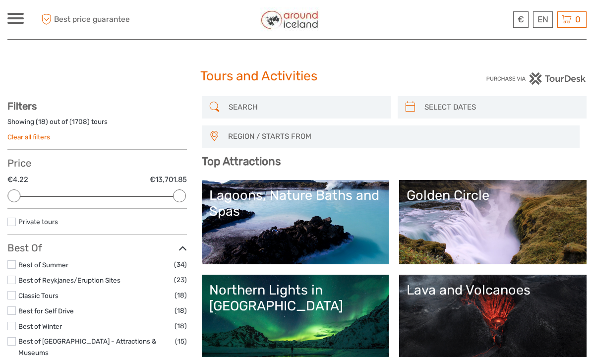
click at [261, 109] on input "search" at bounding box center [305, 107] width 161 height 17
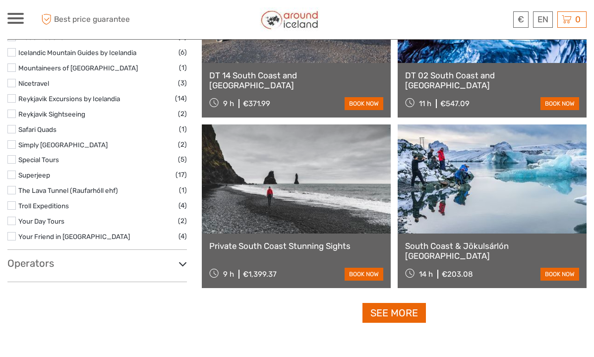
scroll to position [1397, 0]
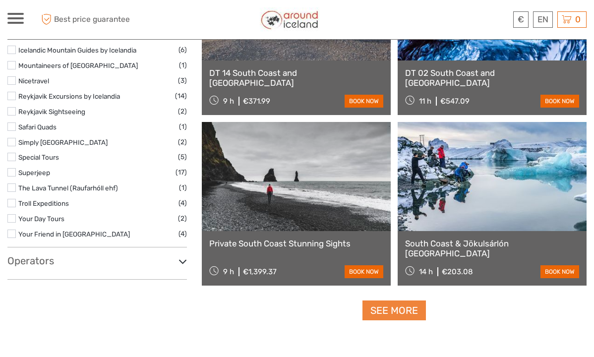
click at [408, 309] on link "See more" at bounding box center [393, 310] width 63 height 20
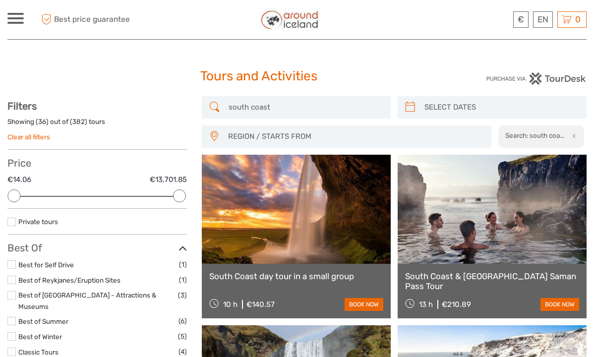
scroll to position [0, 0]
click at [283, 106] on input "south coast" at bounding box center [305, 107] width 161 height 17
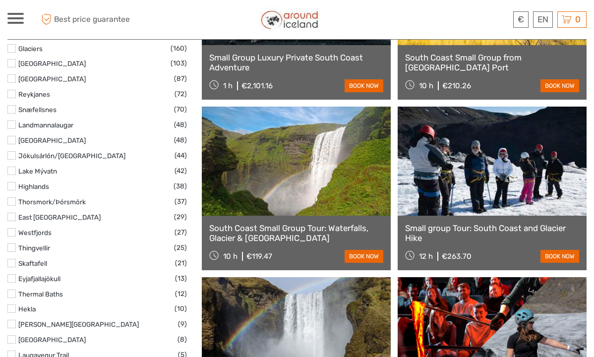
scroll to position [560, 0]
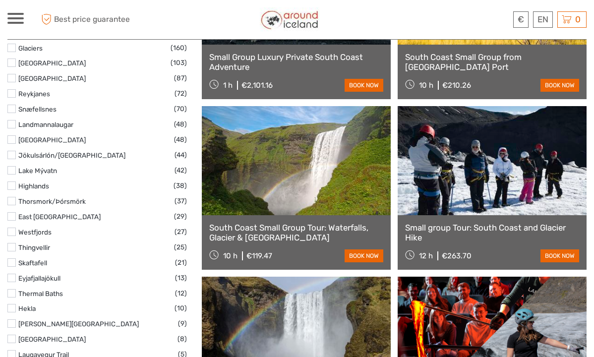
type input "south coast small group tour"
click at [309, 236] on link "South Coast Small Group Tour: Waterfalls, Glacier & Black Sand Beach" at bounding box center [296, 233] width 174 height 20
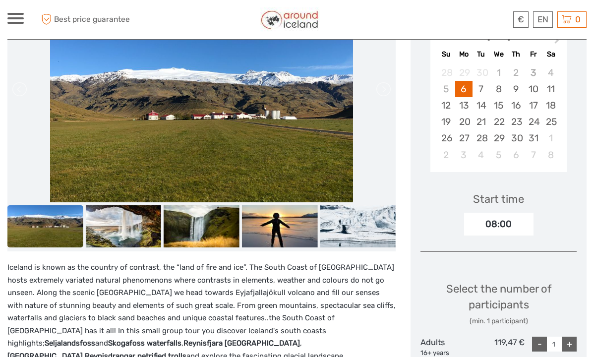
scroll to position [148, 0]
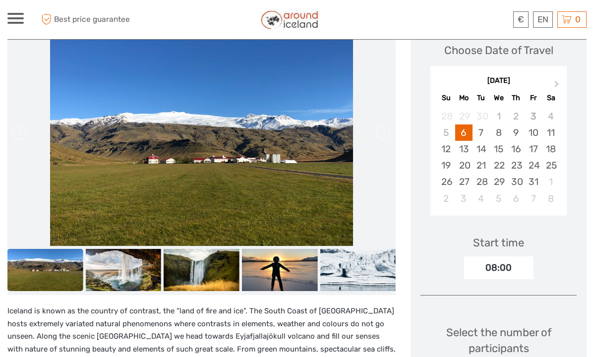
click at [16, 18] on span at bounding box center [15, 18] width 16 height 2
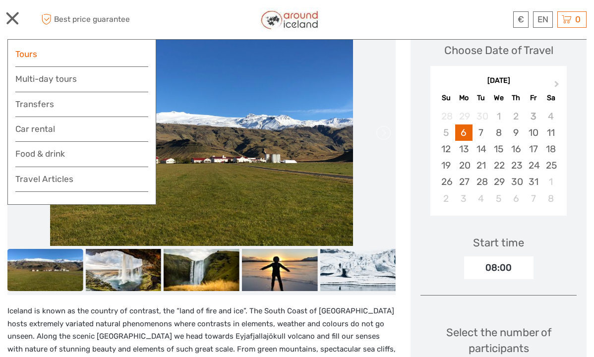
click at [29, 54] on link "Tours" at bounding box center [81, 54] width 133 height 14
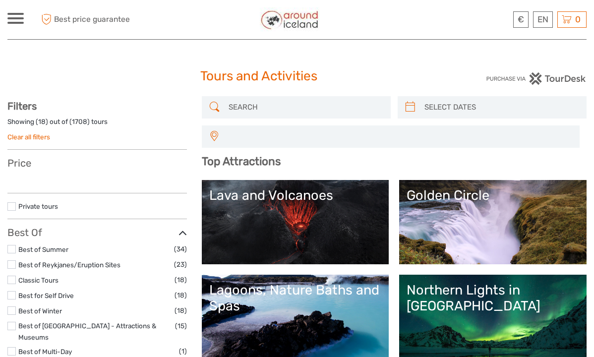
select select
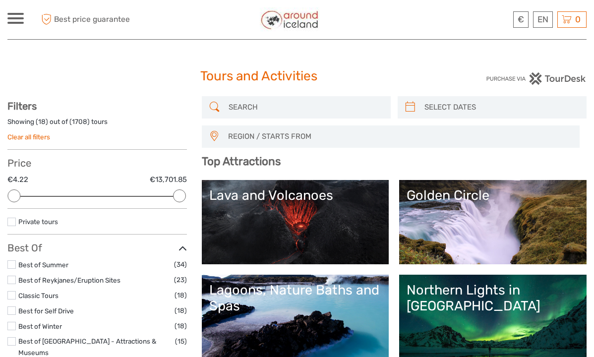
click at [229, 104] on input "search" at bounding box center [305, 107] width 161 height 17
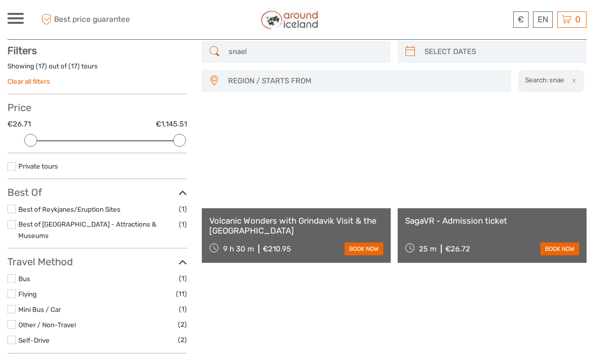
scroll to position [56, 0]
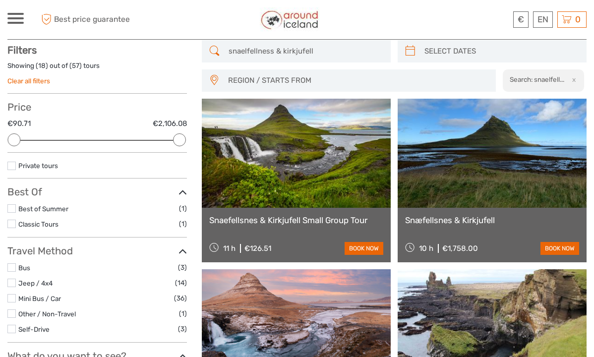
type input "snaelfellness & kirkjufell"
click at [309, 202] on link at bounding box center [296, 153] width 189 height 109
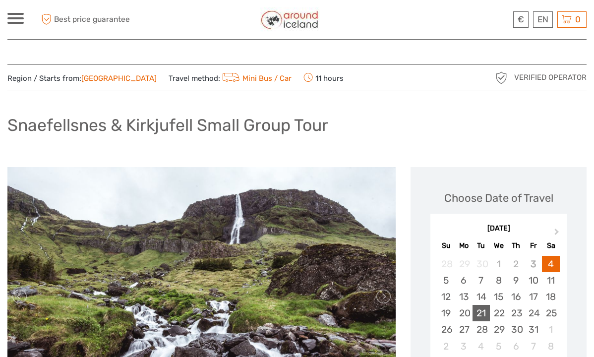
click at [483, 311] on div "21" at bounding box center [481, 313] width 17 height 16
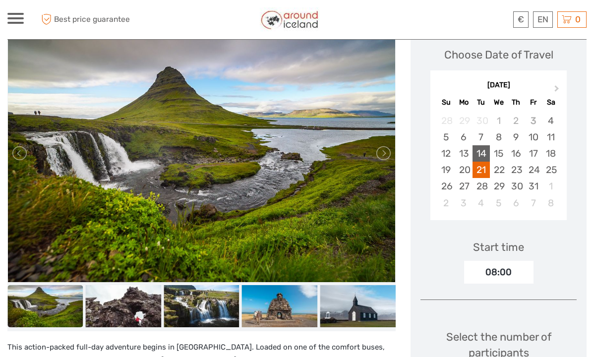
scroll to position [150, 0]
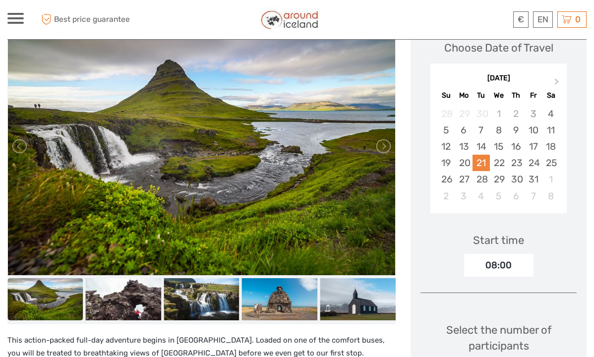
click at [481, 160] on div "21" at bounding box center [481, 163] width 17 height 16
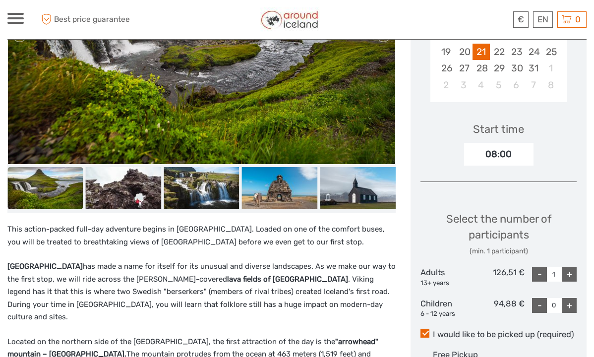
scroll to position [264, 0]
